Goal: Use online tool/utility: Utilize a website feature to perform a specific function

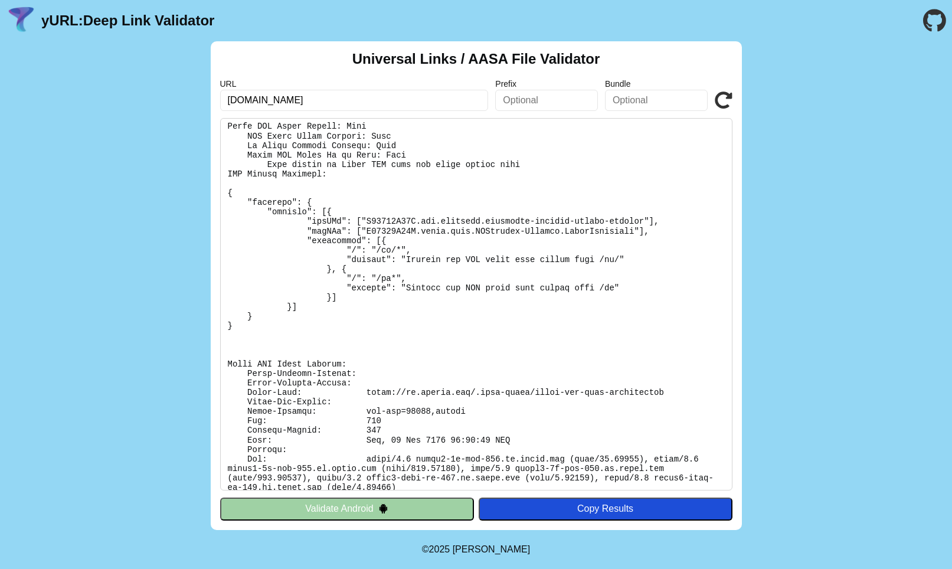
scroll to position [470, 0]
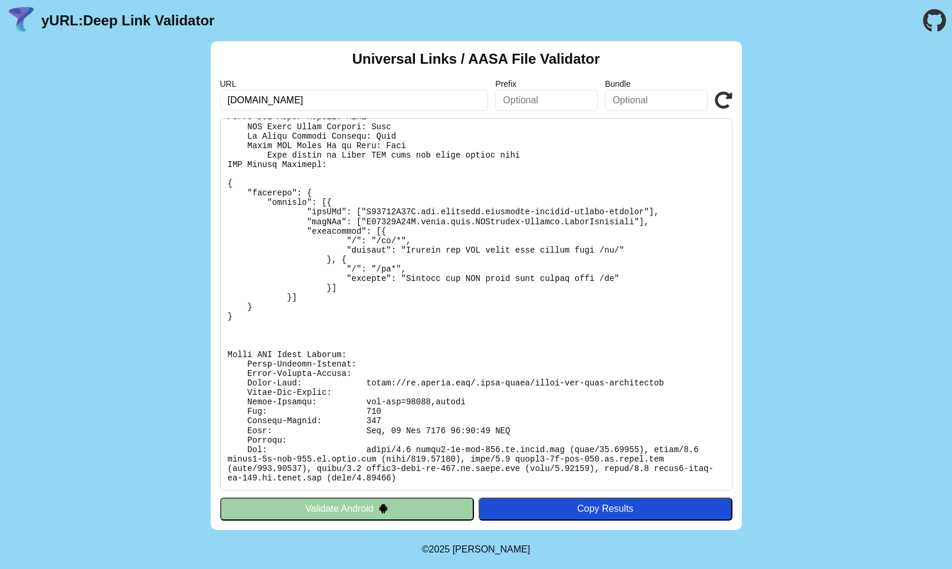
click at [728, 97] on icon at bounding box center [724, 101] width 18 height 18
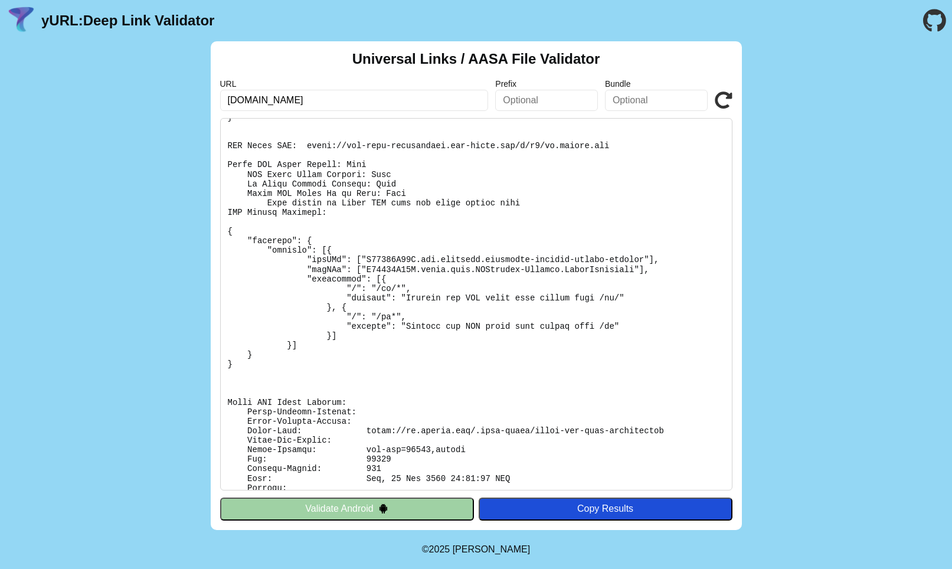
scroll to position [470, 0]
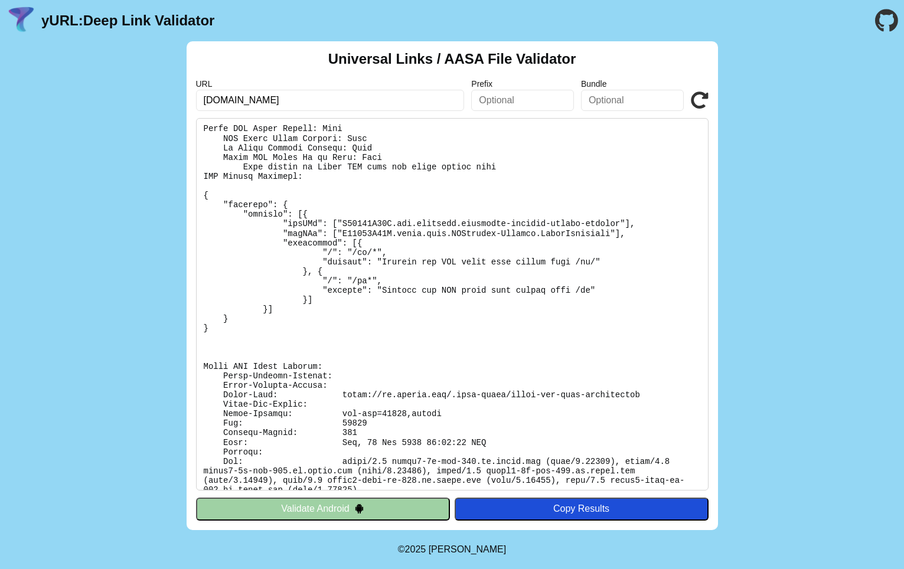
scroll to position [470, 0]
